Goal: Task Accomplishment & Management: Use online tool/utility

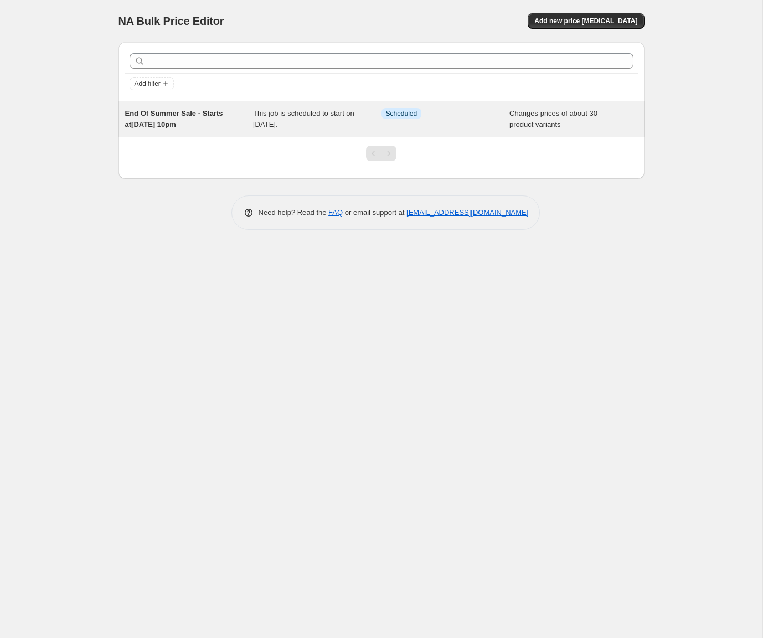
click at [424, 115] on div "Info Scheduled" at bounding box center [438, 113] width 112 height 11
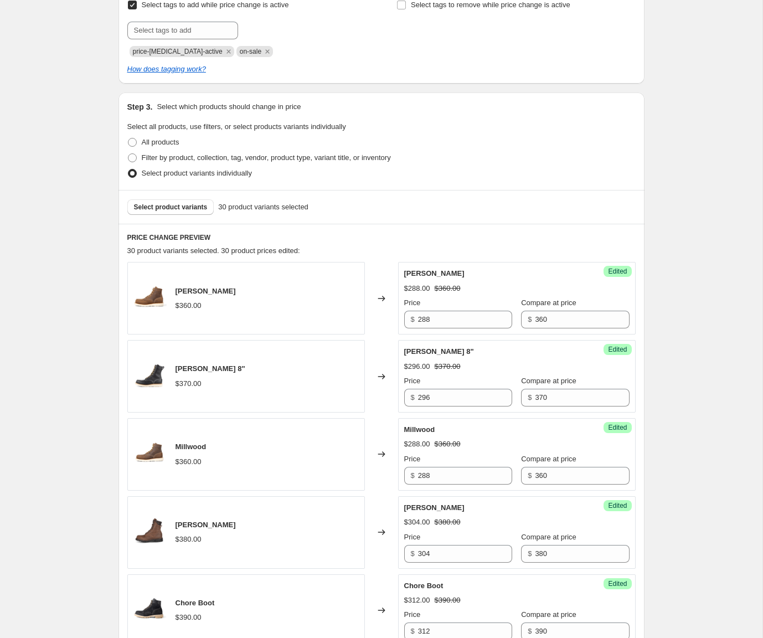
scroll to position [280, 0]
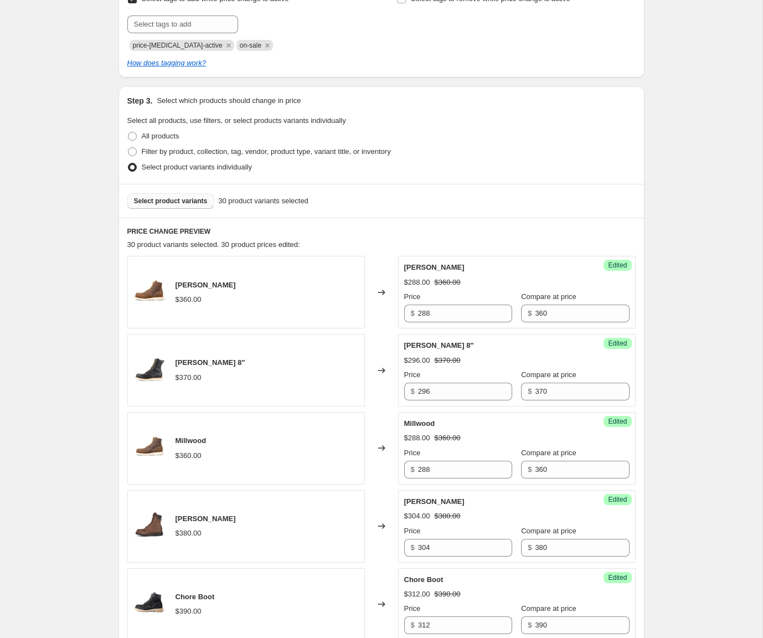
click at [188, 199] on span "Select product variants" at bounding box center [171, 201] width 74 height 9
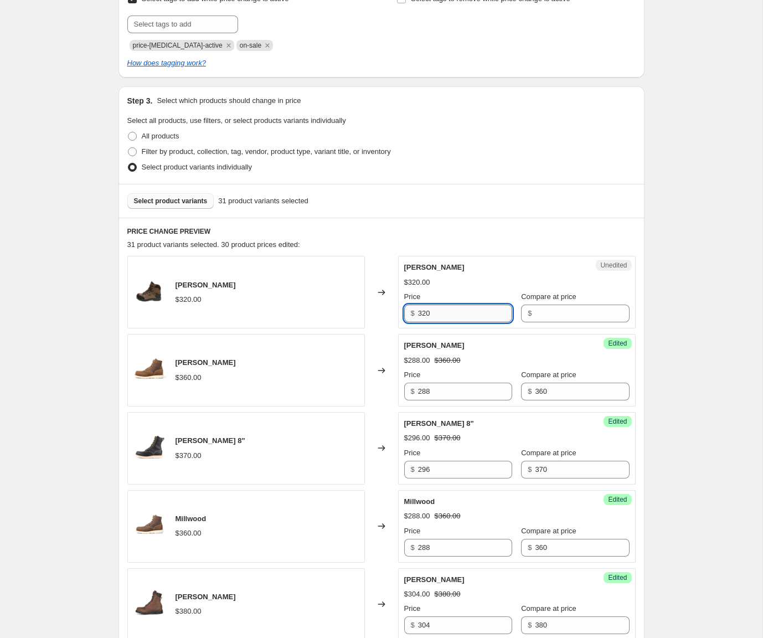
click at [471, 311] on input "320" at bounding box center [465, 314] width 94 height 18
type input "215"
paste input "320"
type input "320"
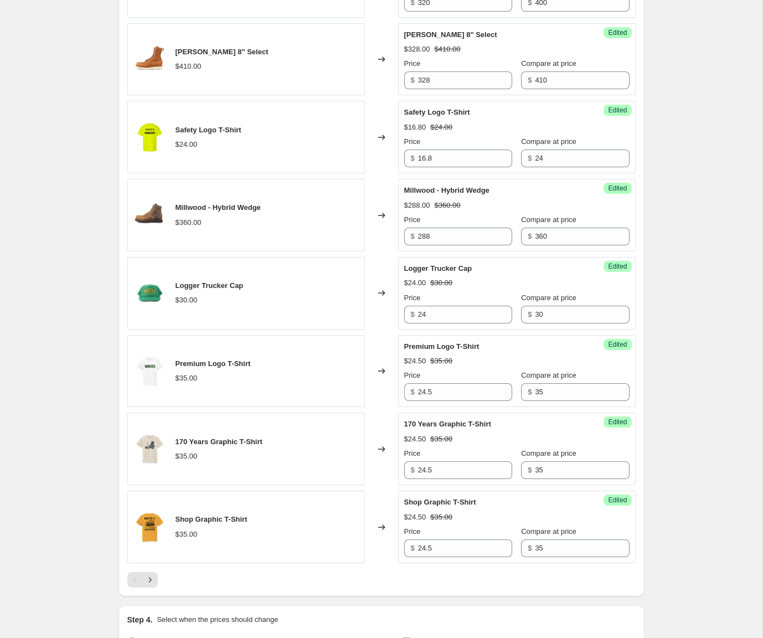
scroll to position [1864, 0]
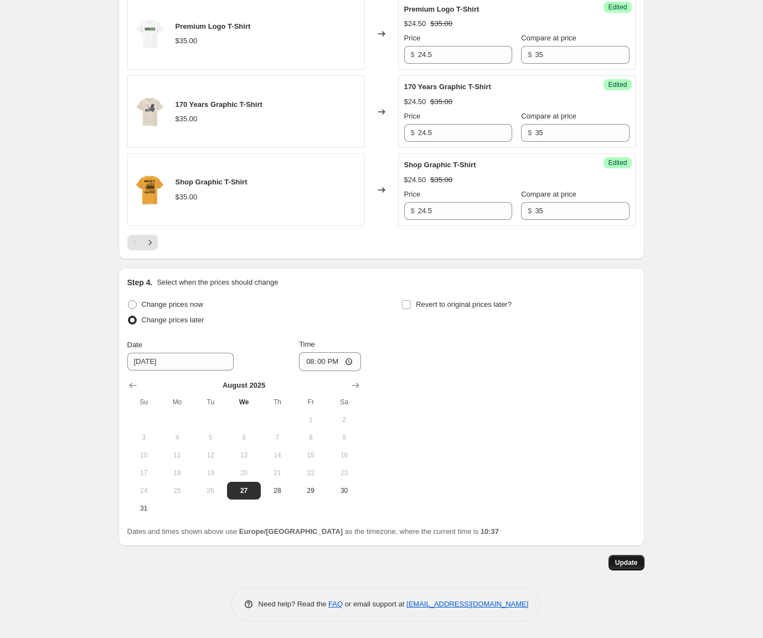
click at [626, 566] on span "Update" at bounding box center [626, 562] width 23 height 9
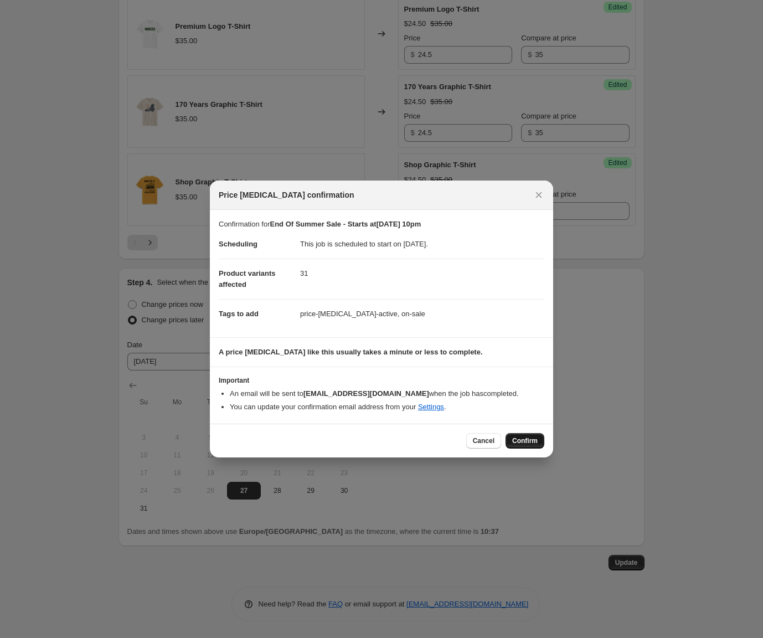
click at [535, 444] on span "Confirm" at bounding box center [524, 440] width 25 height 9
